Goal: Task Accomplishment & Management: Manage account settings

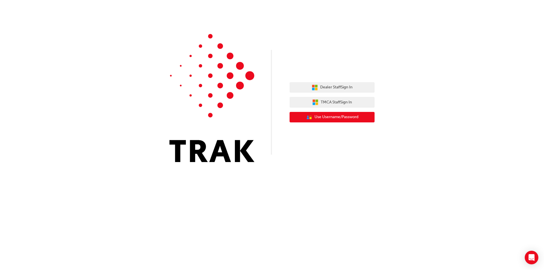
click at [299, 113] on button "User Authentication Icon - Blue Person, Gold Lock Use Username/Password" at bounding box center [332, 117] width 85 height 11
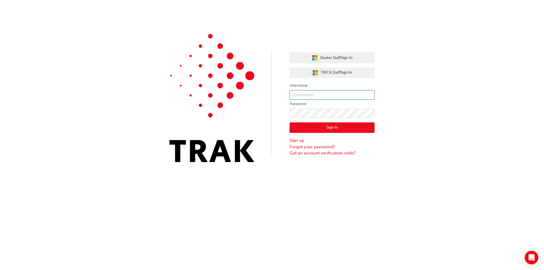
click at [303, 91] on input "text" at bounding box center [332, 95] width 85 height 10
type input "KAU82537D2"
click button "Sign In" at bounding box center [332, 127] width 85 height 11
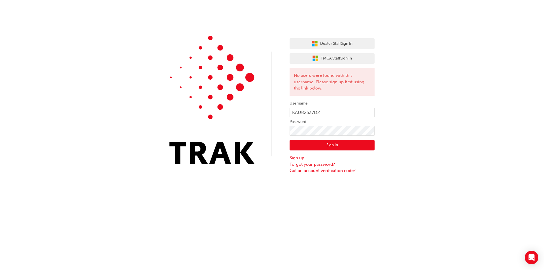
click at [331, 124] on label "Password" at bounding box center [332, 122] width 85 height 7
click at [258, 136] on div "Dealer Staff Sign In TMCA Staff Sign In No users were found with this username.…" at bounding box center [272, 87] width 544 height 174
click button "Sign In" at bounding box center [332, 145] width 85 height 11
click at [21, 179] on div "Dealer Staff Sign In TMCA Staff Sign In No users were found with this username.…" at bounding box center [272, 135] width 544 height 270
click button "Sign In" at bounding box center [332, 145] width 85 height 11
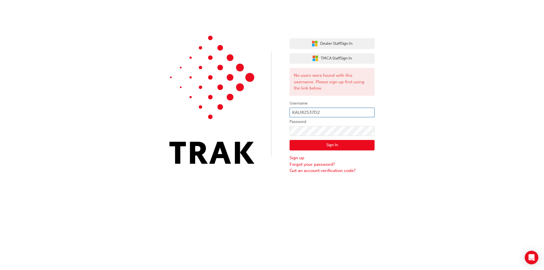
drag, startPoint x: 343, startPoint y: 113, endPoint x: 208, endPoint y: 123, distance: 135.1
click at [208, 123] on div "Dealer Staff Sign In TMCA Staff Sign In No users were found with this username.…" at bounding box center [272, 87] width 544 height 174
type input "Mmana"
click button "Sign In" at bounding box center [332, 145] width 85 height 11
click at [310, 110] on input "Mmana" at bounding box center [332, 113] width 85 height 10
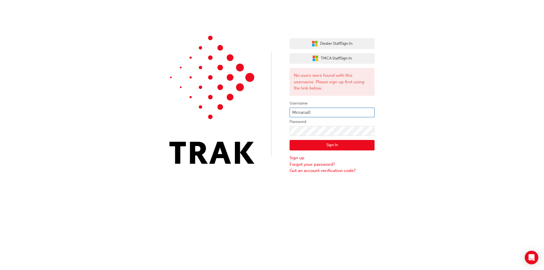
type input "Mmana01"
click button "Sign In" at bounding box center [332, 145] width 85 height 11
click at [329, 113] on input "Mmana01" at bounding box center [332, 113] width 85 height 10
type input "Mmana09"
click button "Sign In" at bounding box center [332, 145] width 85 height 11
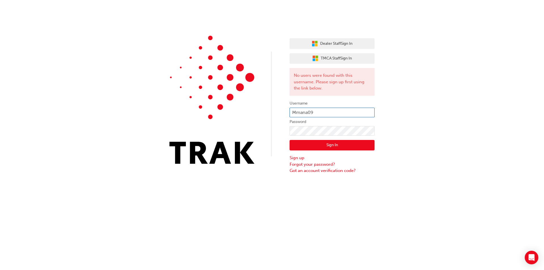
drag, startPoint x: 330, startPoint y: 109, endPoint x: 174, endPoint y: 142, distance: 159.1
click at [174, 142] on div "Dealer Staff Sign In TMCA Staff Sign In No users were found with this username.…" at bounding box center [272, 87] width 544 height 174
type input "Toyota09"
click button "Sign In" at bounding box center [332, 145] width 85 height 11
click at [314, 113] on input "Toyota09" at bounding box center [332, 113] width 85 height 10
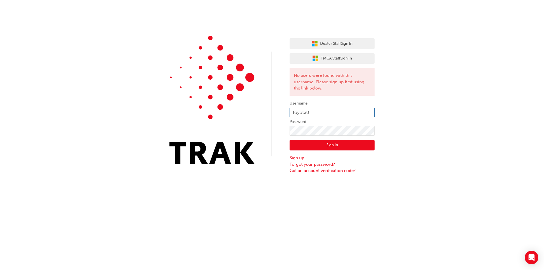
type input "Toyota01"
click button "Sign In" at bounding box center [332, 145] width 85 height 11
click at [306, 164] on link "Forgot your password?" at bounding box center [332, 164] width 85 height 7
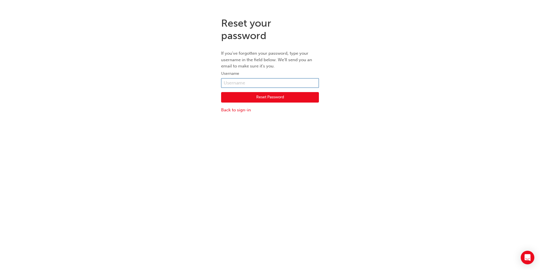
click at [291, 83] on input "text" at bounding box center [270, 83] width 98 height 10
type input "KAU82537D2"
click at [287, 98] on button "Reset Password" at bounding box center [270, 97] width 98 height 11
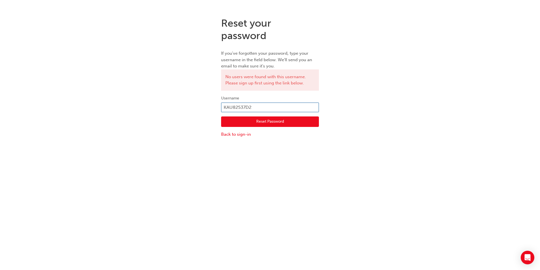
click at [283, 103] on input "KAU82537D2" at bounding box center [270, 108] width 98 height 10
drag, startPoint x: 283, startPoint y: 103, endPoint x: 68, endPoint y: 100, distance: 215.8
click at [95, 113] on div "Reset your password If you've forgotten your password, type your username in th…" at bounding box center [270, 77] width 540 height 129
type input "[PERSON_NAME][EMAIL_ADDRESS][DOMAIN_NAME]"
click at [286, 122] on button "Reset Password" at bounding box center [270, 122] width 98 height 11
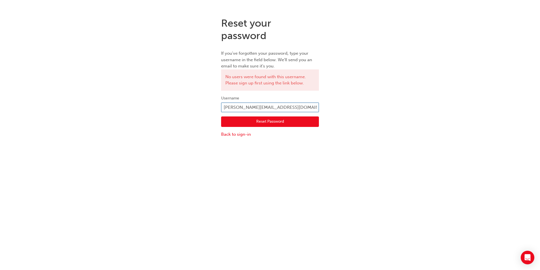
drag, startPoint x: 300, startPoint y: 106, endPoint x: 0, endPoint y: 151, distance: 303.6
click at [0, 151] on div "Reset your password If you've forgotten your password, type your username in th…" at bounding box center [270, 148] width 540 height 270
drag, startPoint x: 301, startPoint y: 109, endPoint x: 22, endPoint y: 190, distance: 290.5
click at [0, 165] on div "Reset your password If you've forgotten your password, type your username in th…" at bounding box center [270, 148] width 540 height 270
type input "[PERSON_NAME]"
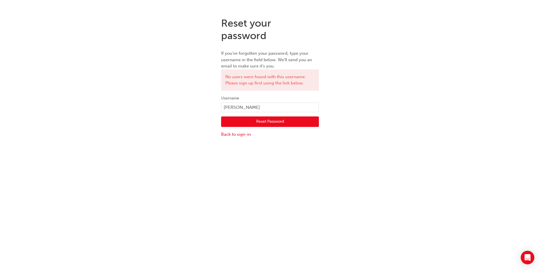
click at [281, 124] on button "Reset Password" at bounding box center [270, 122] width 98 height 11
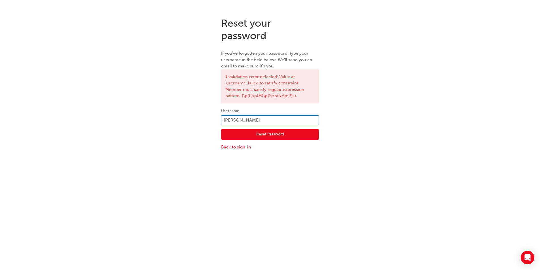
drag, startPoint x: 275, startPoint y: 117, endPoint x: 0, endPoint y: 136, distance: 275.9
click at [0, 136] on div "Reset your password If you've forgotten your password, type your username in th…" at bounding box center [270, 84] width 540 height 142
